Goal: Task Accomplishment & Management: Manage account settings

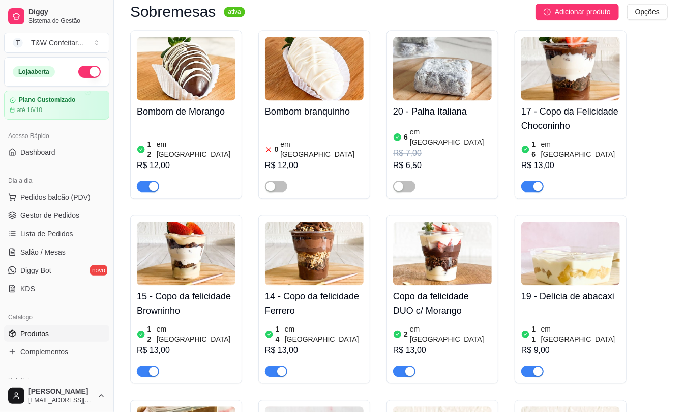
scroll to position [1185, 0]
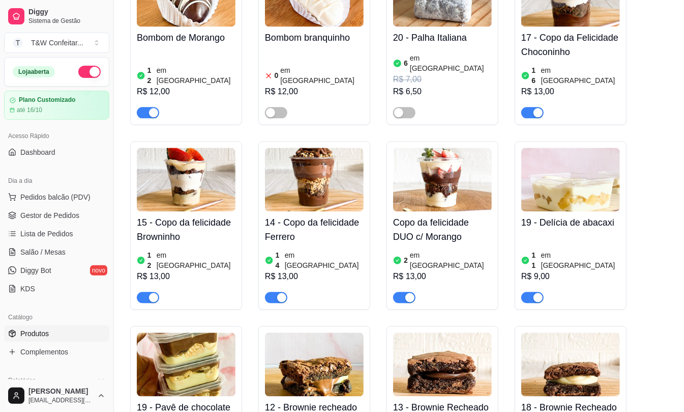
click at [596, 215] on h4 "19 - Delícia de abacaxi" at bounding box center [571, 222] width 99 height 14
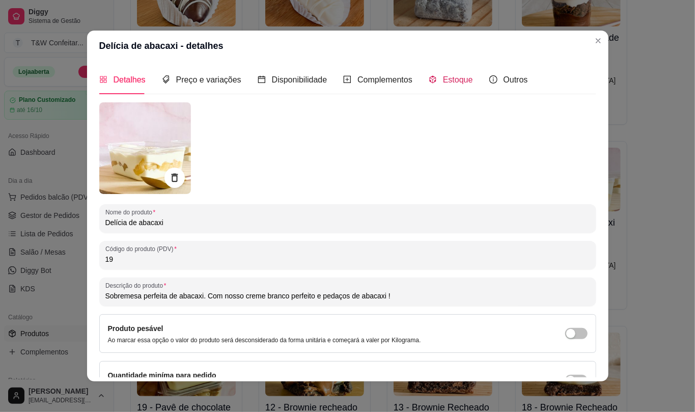
click at [452, 80] on span "Estoque" at bounding box center [458, 79] width 30 height 9
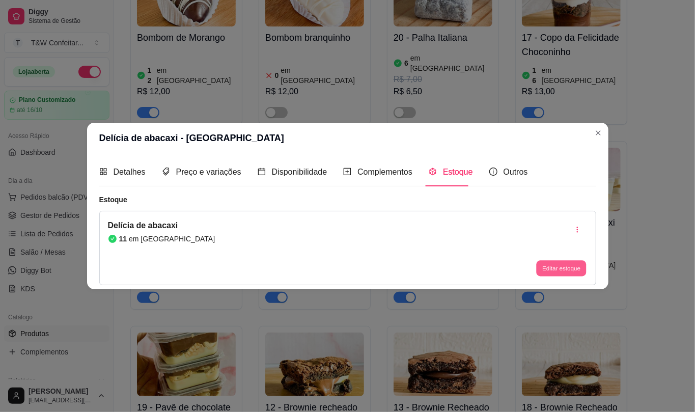
click at [561, 266] on button "Editar estoque" at bounding box center [561, 269] width 50 height 16
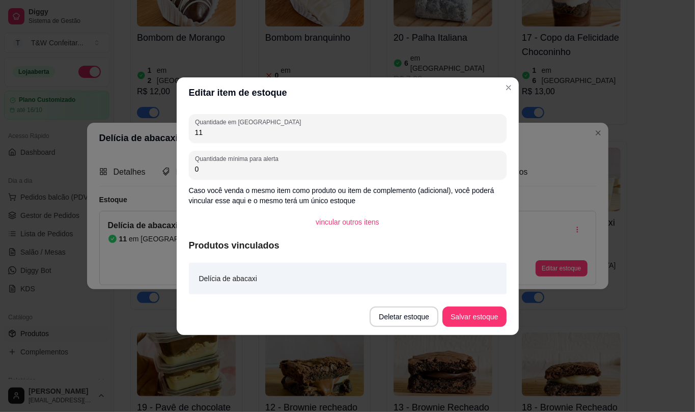
drag, startPoint x: 209, startPoint y: 132, endPoint x: 160, endPoint y: 126, distance: 49.2
click at [160, 126] on div "Editar item de estoque Quantidade em estoque 11 Quantidade mínima para alerta 0…" at bounding box center [347, 206] width 695 height 412
type input "17"
click at [465, 312] on button "Salvar estoque" at bounding box center [474, 316] width 62 height 20
click at [465, 320] on button "Salvar estoque" at bounding box center [474, 316] width 62 height 20
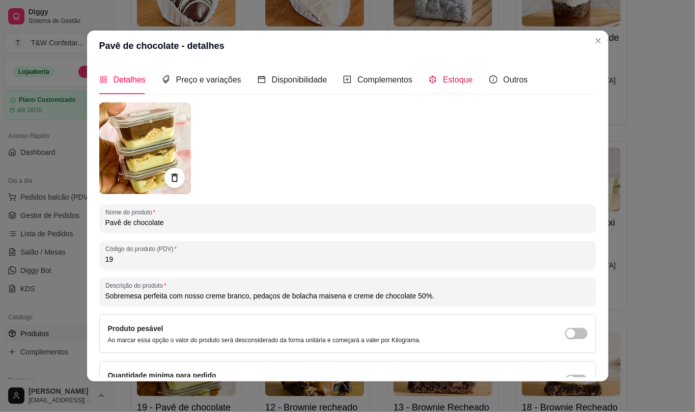
click at [449, 82] on span "Estoque" at bounding box center [458, 79] width 30 height 9
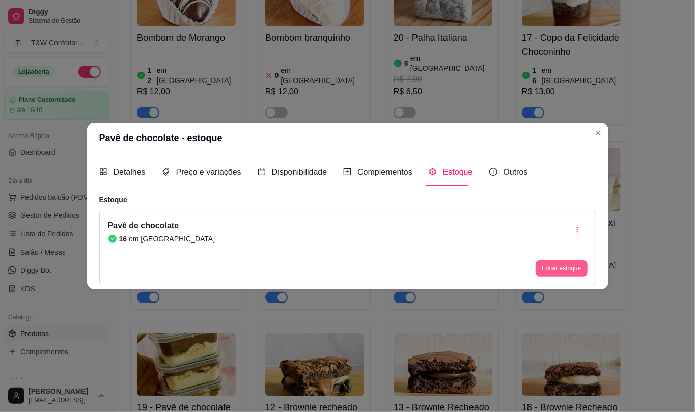
click at [553, 270] on button "Editar estoque" at bounding box center [560, 268] width 51 height 16
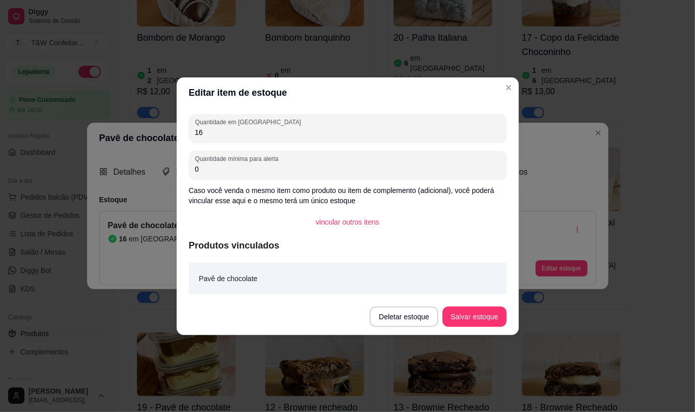
drag, startPoint x: 206, startPoint y: 132, endPoint x: 178, endPoint y: 130, distance: 28.1
click at [178, 130] on div "Quantidade em estoque 16 Quantidade mínima para alerta 0 Caso você venda o mesm…" at bounding box center [348, 203] width 342 height 190
type input "20"
click at [474, 321] on button "Salvar estoque" at bounding box center [474, 316] width 64 height 20
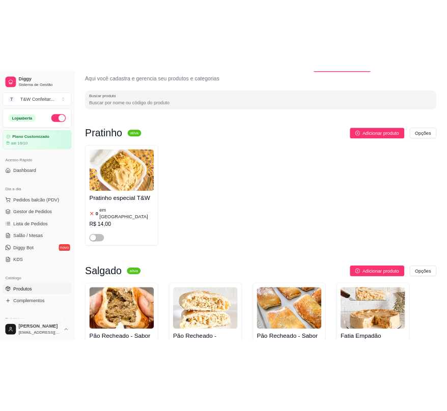
scroll to position [0, 0]
